Goal: Transaction & Acquisition: Purchase product/service

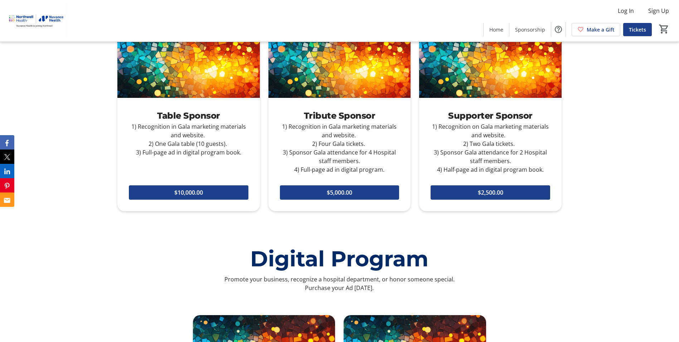
scroll to position [609, 0]
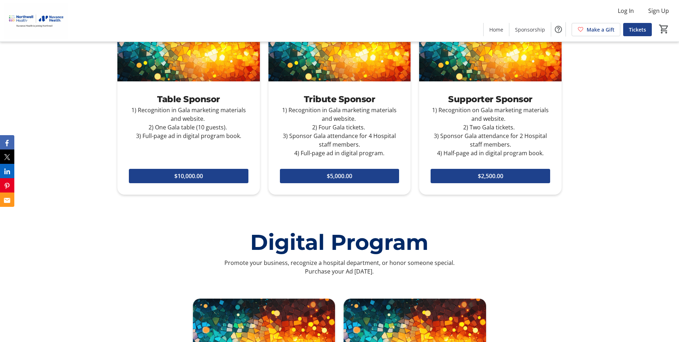
click at [124, 241] on p "Digital Program" at bounding box center [339, 242] width 444 height 26
click at [193, 173] on span "$10,000.00" at bounding box center [188, 175] width 29 height 9
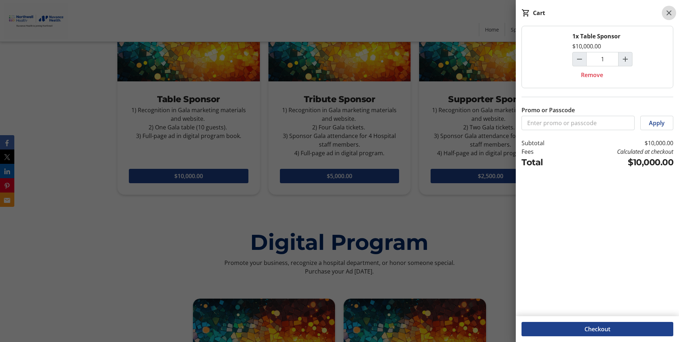
click at [670, 14] on mat-icon at bounding box center [669, 13] width 9 height 9
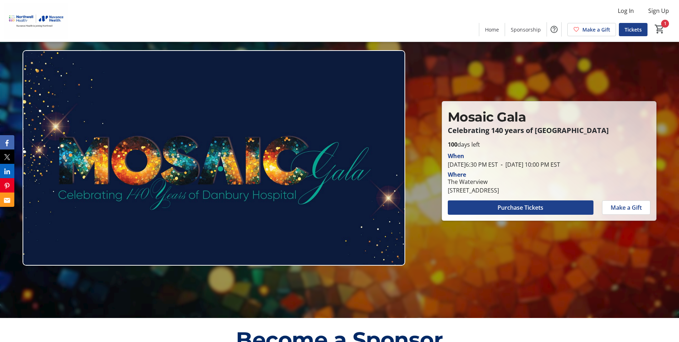
scroll to position [0, 0]
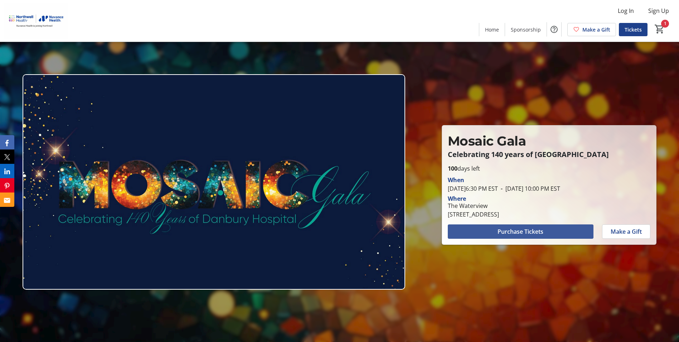
click at [508, 227] on span "Purchase Tickets" at bounding box center [521, 231] width 46 height 9
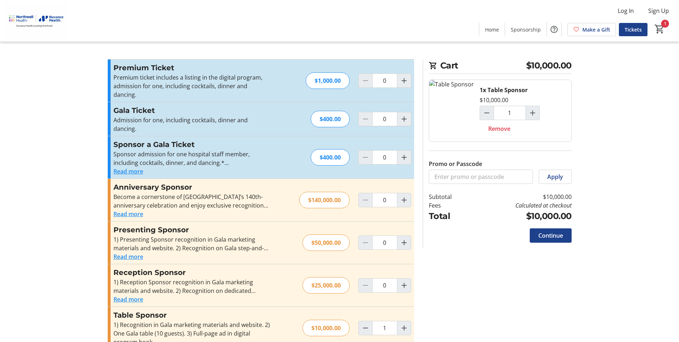
click at [137, 167] on button "Read more" at bounding box center [128, 171] width 30 height 9
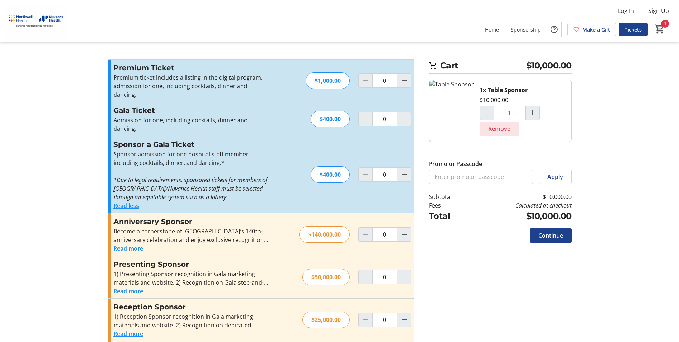
click at [492, 129] on span "Remove" at bounding box center [499, 128] width 22 height 9
type input "0"
